Goal: Task Accomplishment & Management: Manage account settings

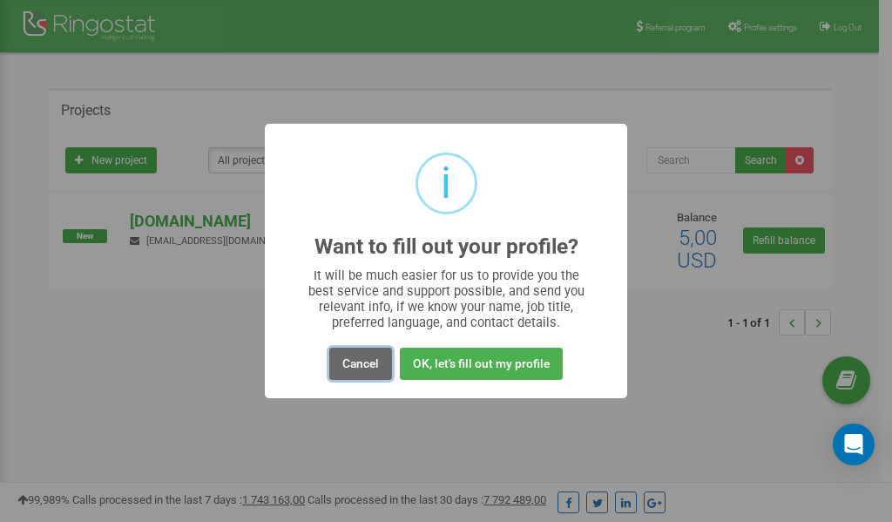
click at [362, 365] on button "Cancel" at bounding box center [360, 363] width 63 height 32
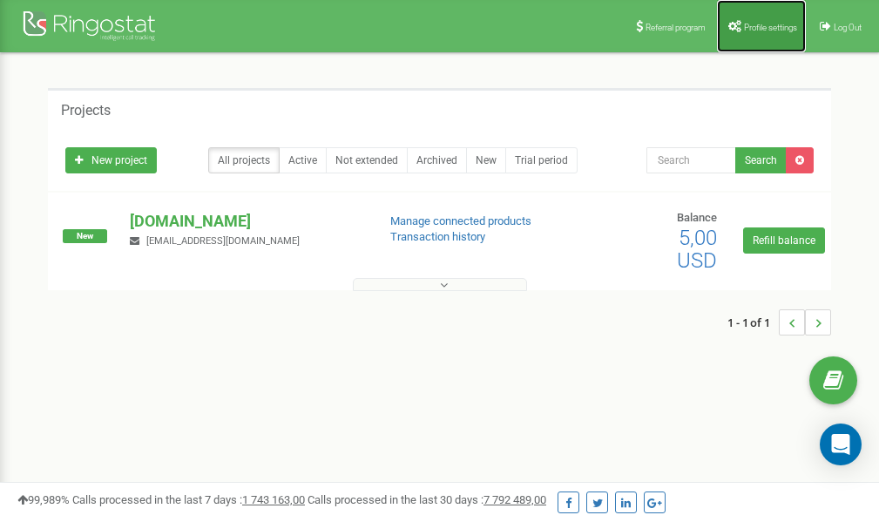
click at [770, 23] on span "Profile settings" at bounding box center [770, 28] width 53 height 10
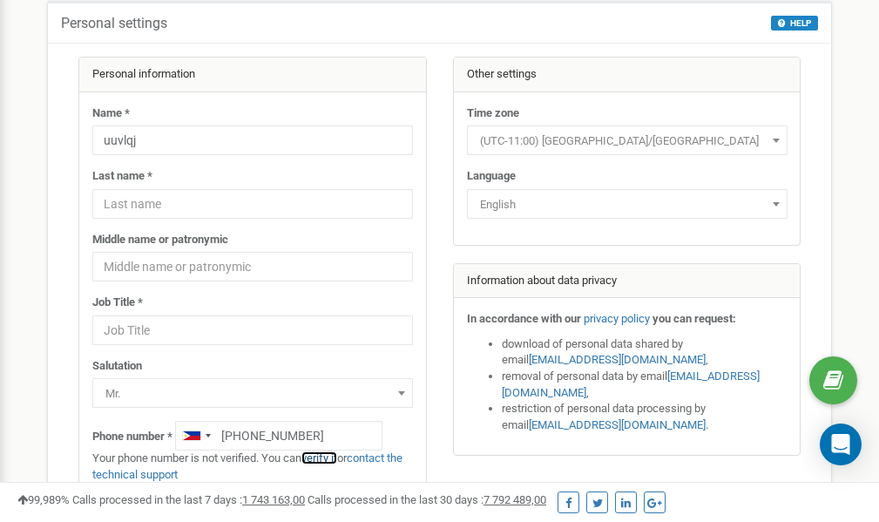
click at [335, 458] on link "verify it" at bounding box center [319, 457] width 36 height 13
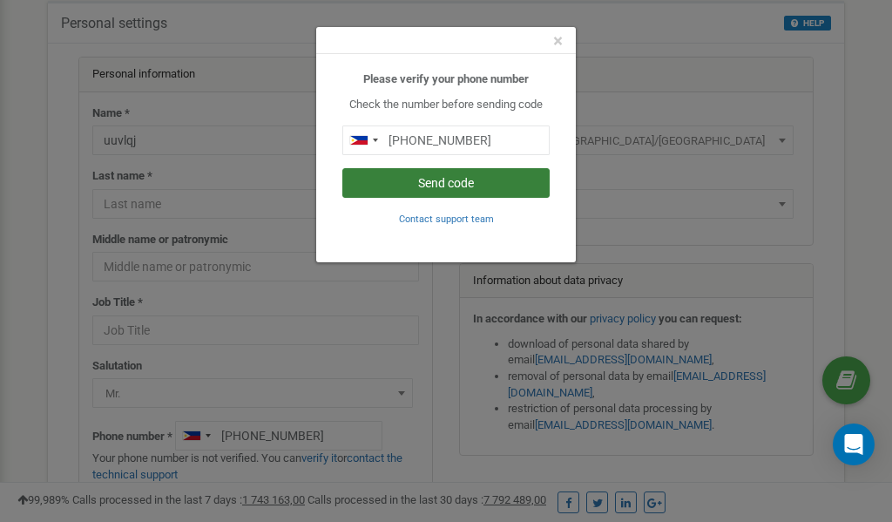
click at [422, 182] on button "Send code" at bounding box center [445, 183] width 207 height 30
